Goal: Transaction & Acquisition: Obtain resource

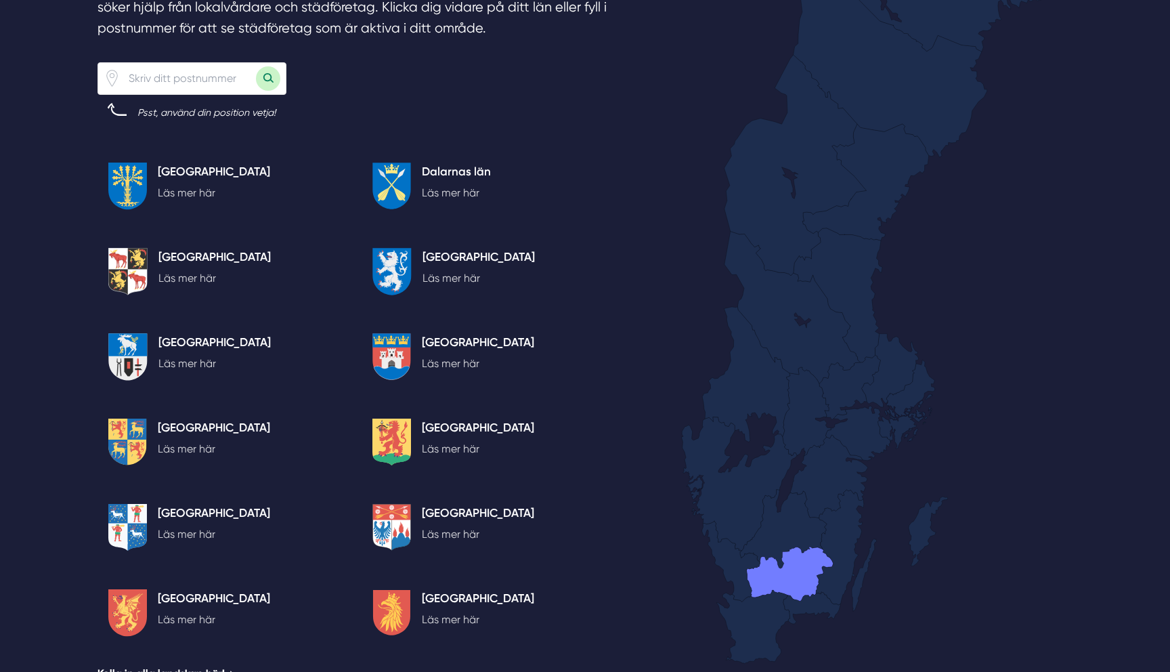
scroll to position [2665, 0]
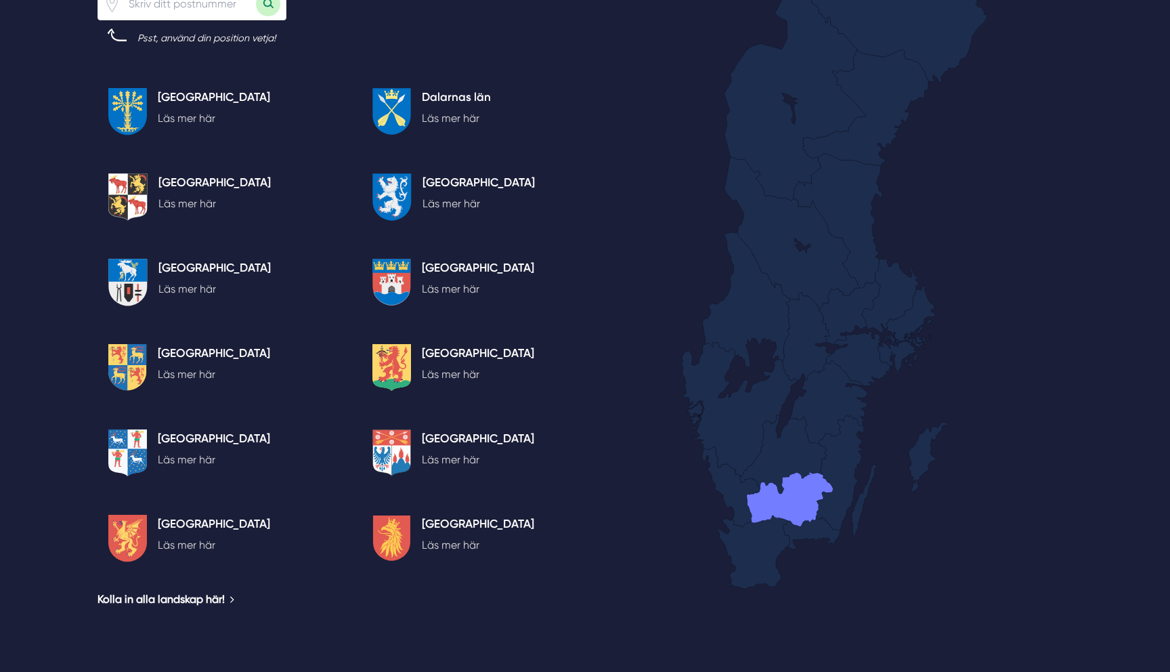
click at [418, 374] on div "Kronobergs län Läs mer här" at bounding box center [478, 363] width 134 height 39
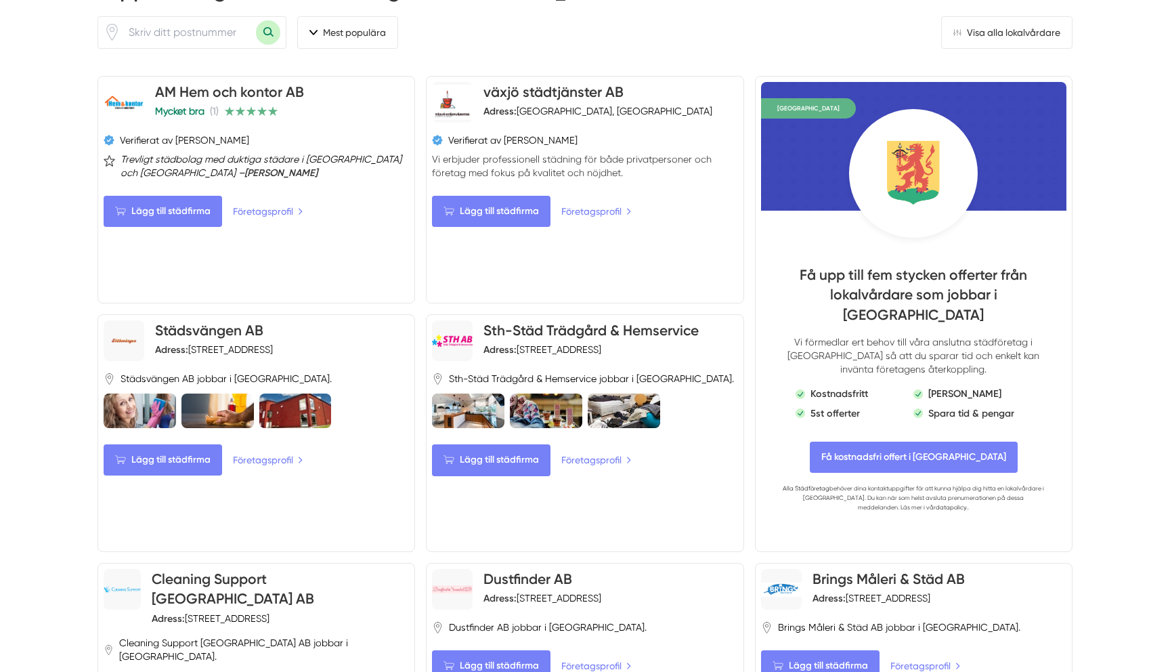
scroll to position [761, 0]
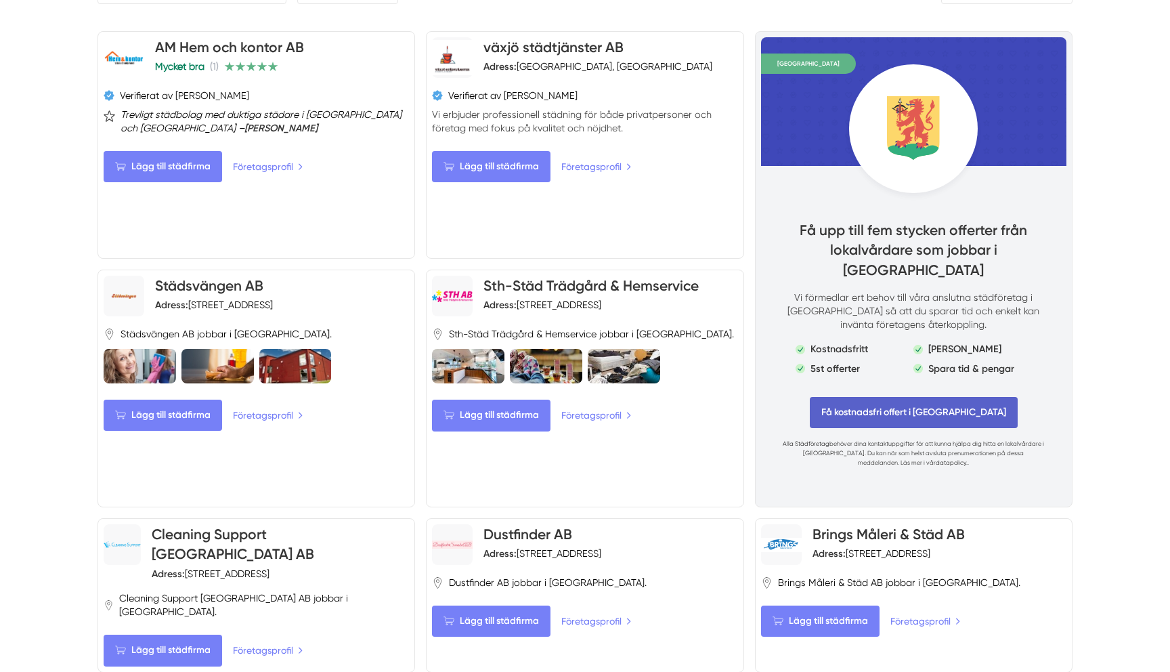
click at [848, 412] on span "Få kostnadsfri offert i [GEOGRAPHIC_DATA]" at bounding box center [914, 412] width 208 height 31
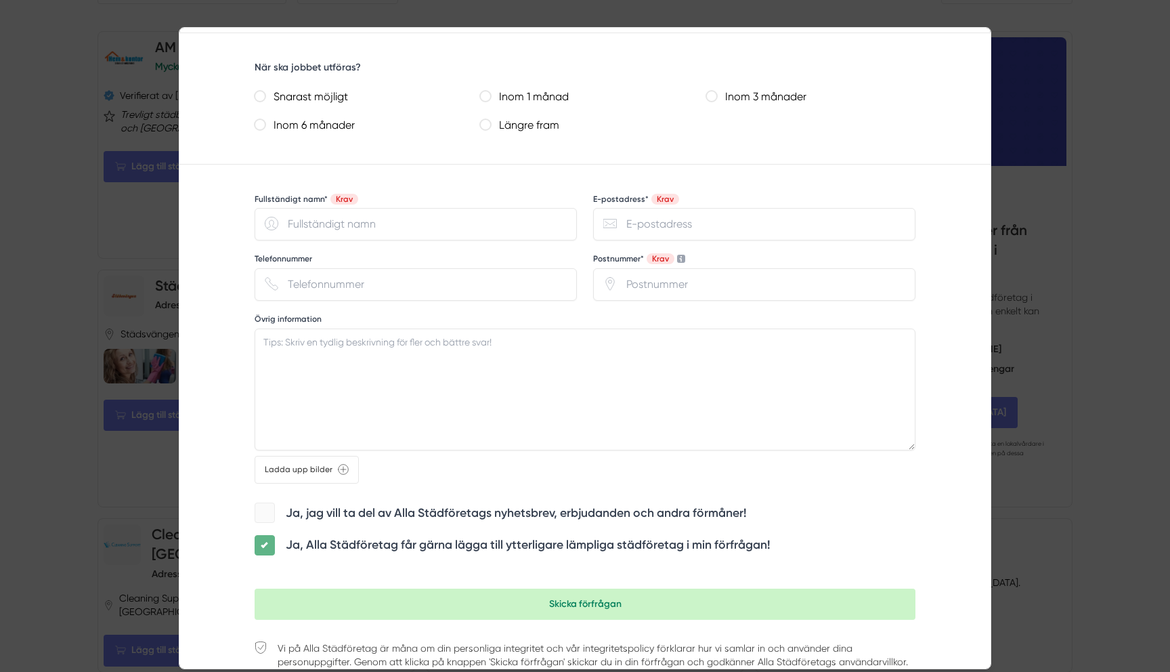
scroll to position [947, 0]
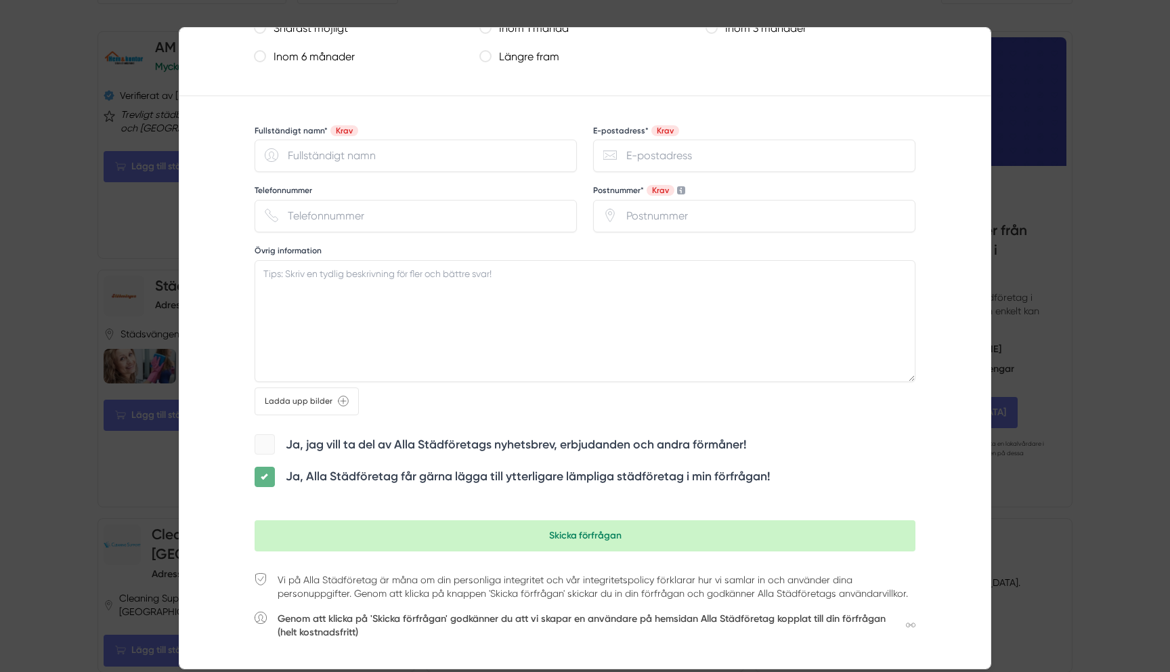
click at [128, 390] on div at bounding box center [585, 336] width 1170 height 672
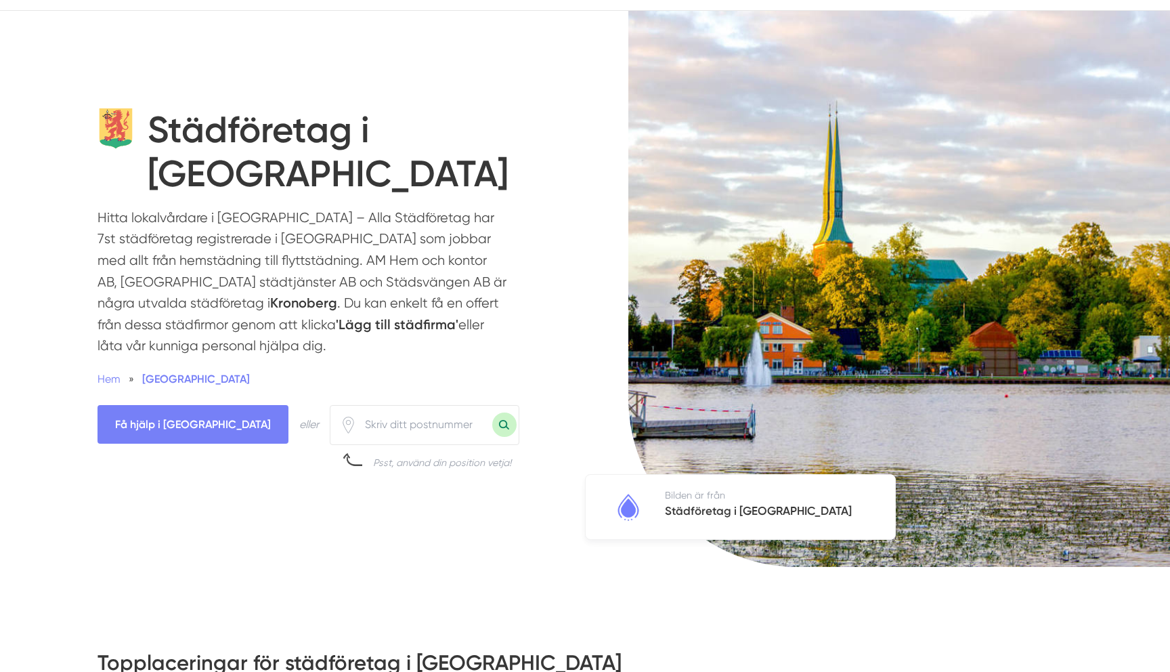
scroll to position [0, 0]
